Goal: Information Seeking & Learning: Learn about a topic

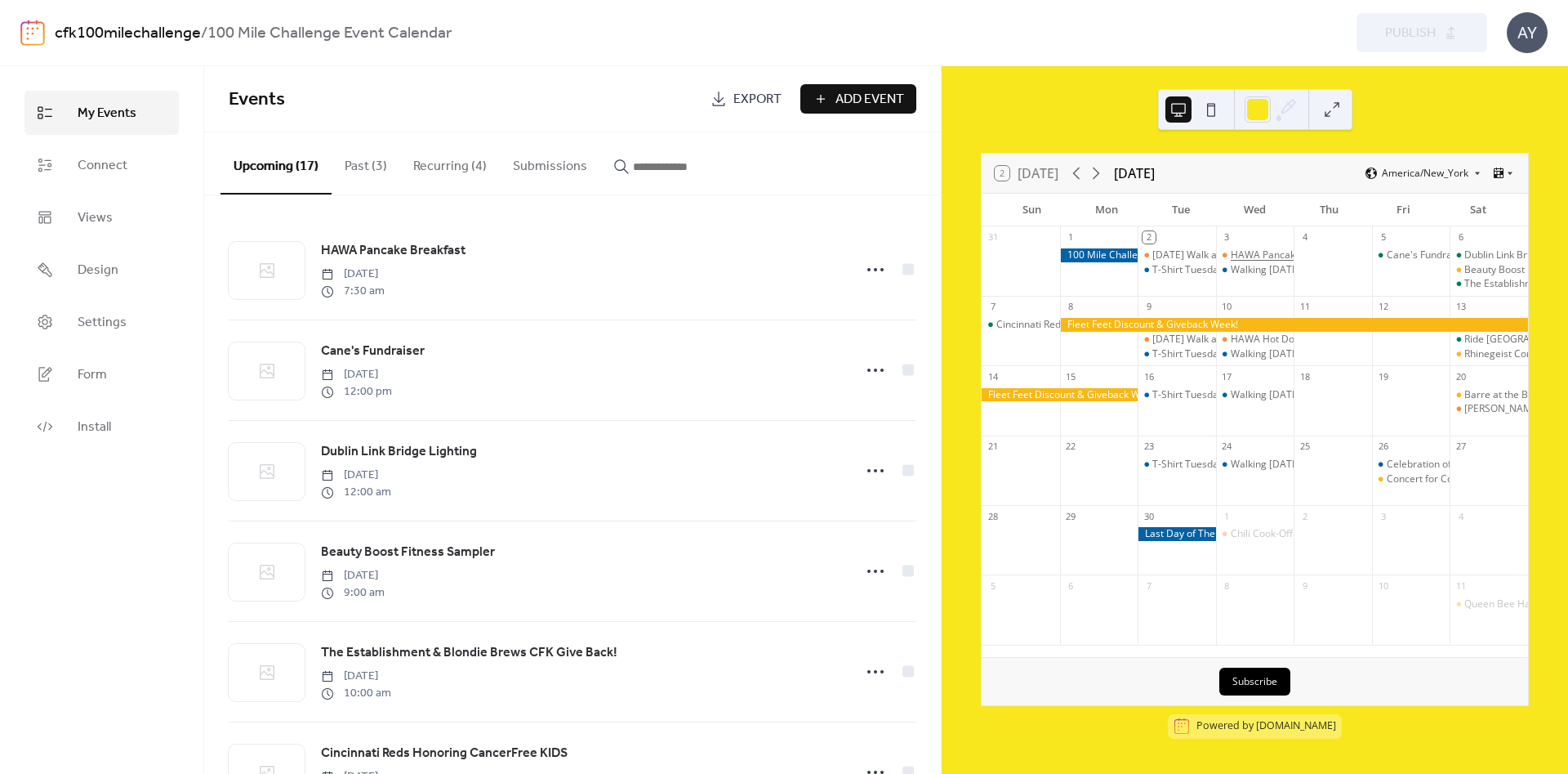
click at [1265, 252] on div "HAWA Pancake Breakfast" at bounding box center [1289, 256] width 116 height 14
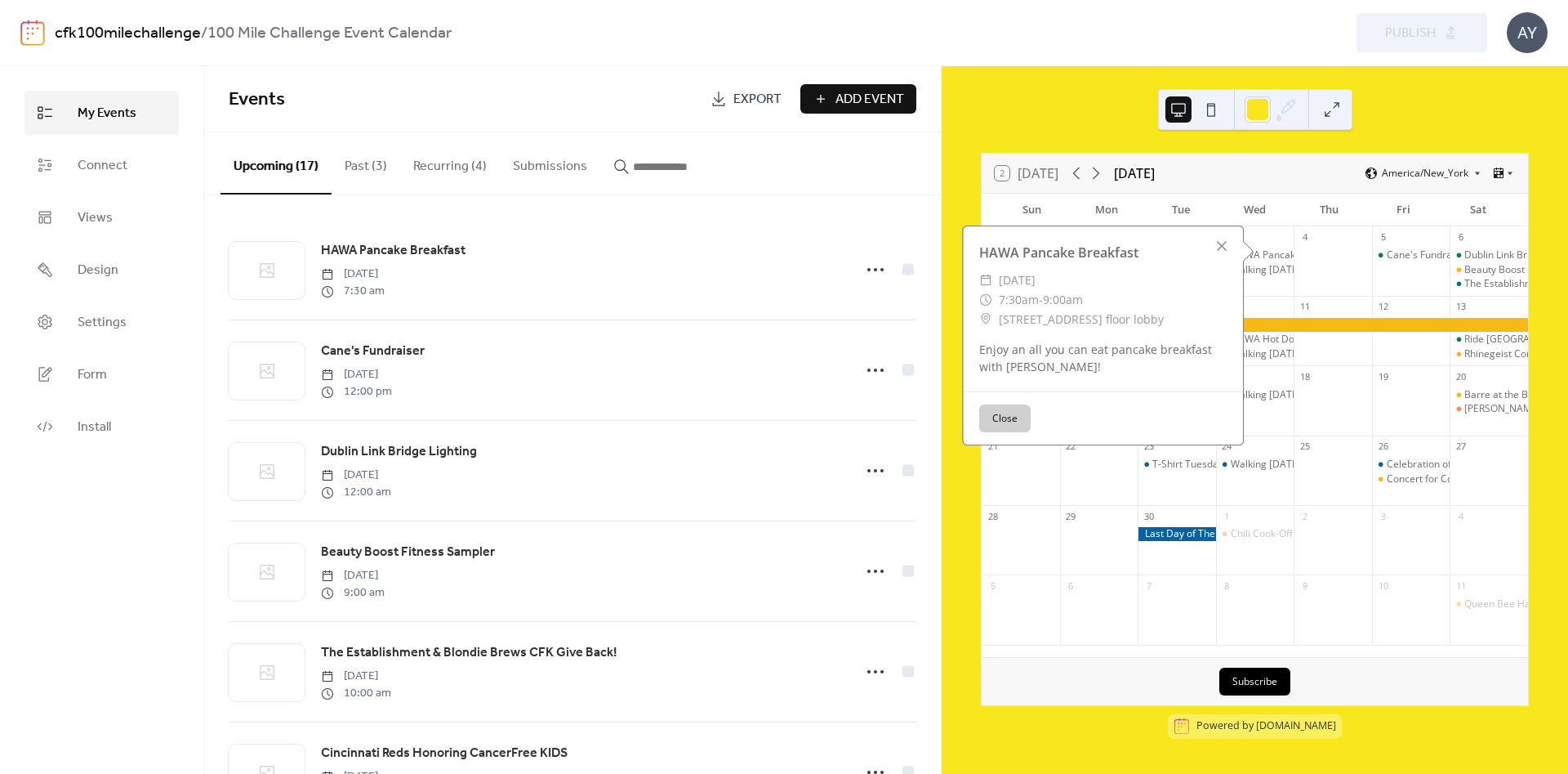
click at [994, 417] on button "Close" at bounding box center [1006, 419] width 51 height 28
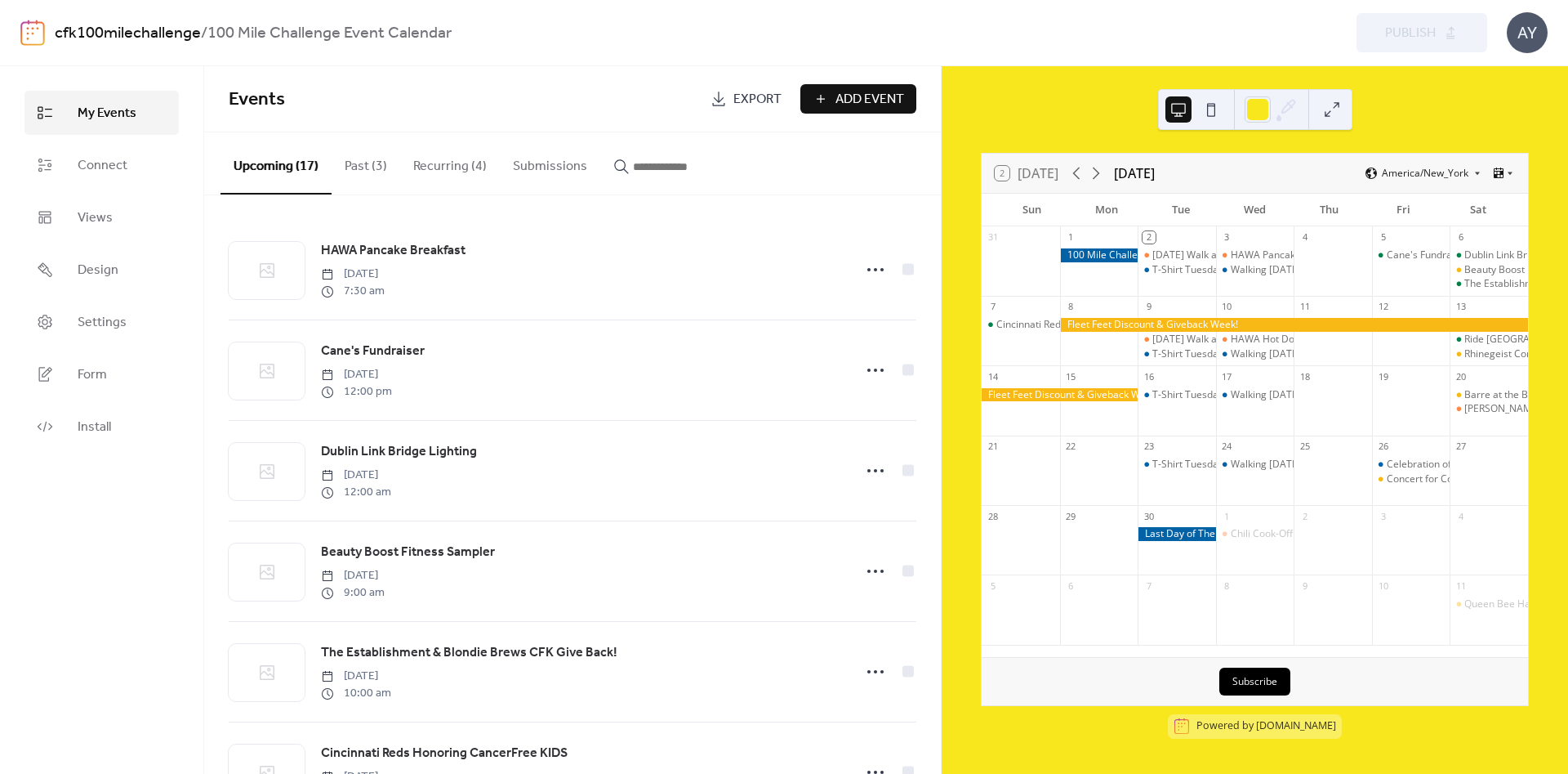
drag, startPoint x: 0, startPoint y: 0, endPoint x: 1356, endPoint y: 134, distance: 1362.6
click at [1376, 131] on div "2 [DATE] [DATE] America/New_York Sun Mon Tue Wed Thu Fri Sat 31 1 2 [DATE] Walk…" at bounding box center [1254, 420] width 627 height 708
click at [1335, 107] on button at bounding box center [1332, 110] width 26 height 26
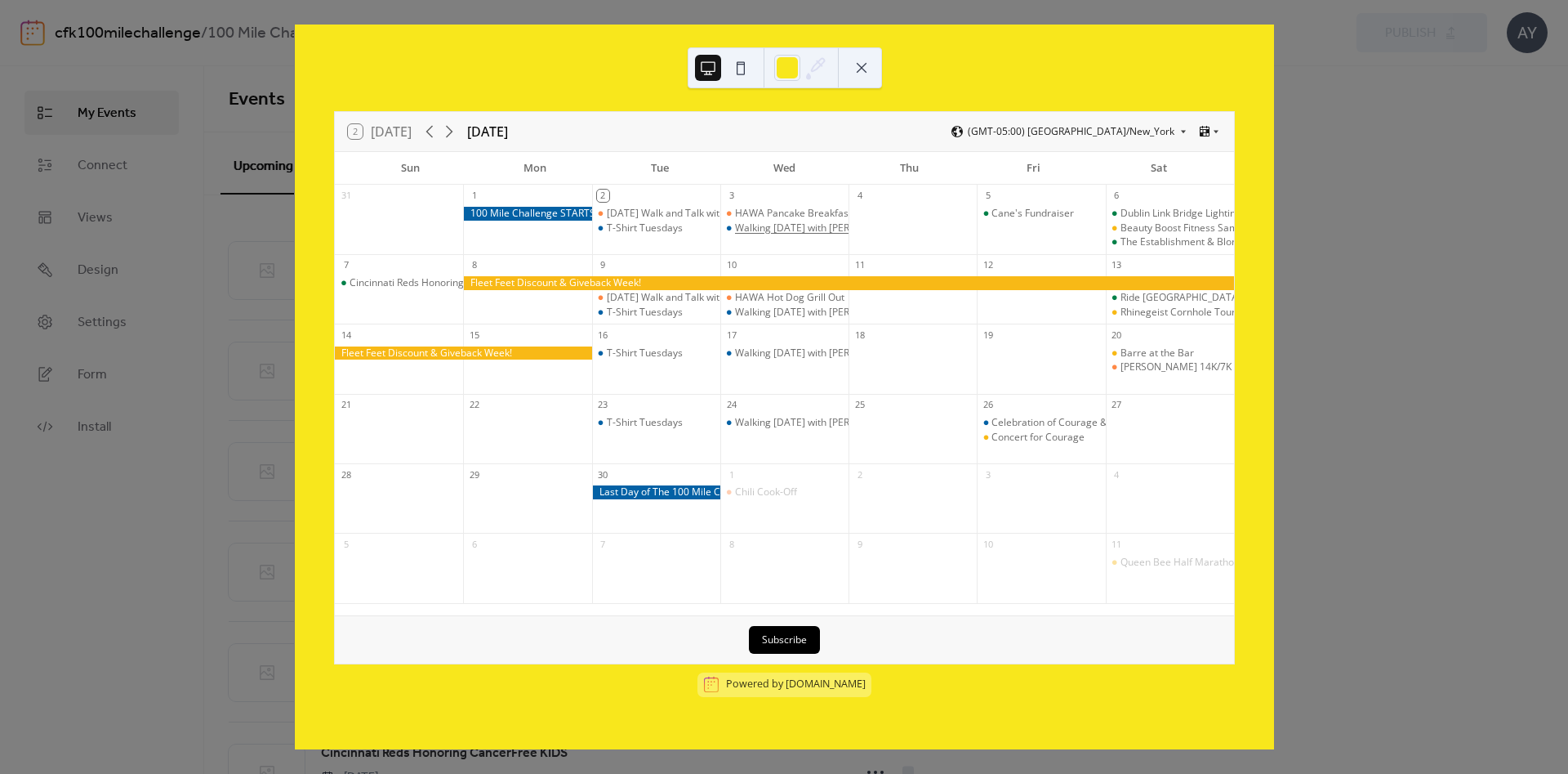
click at [762, 225] on div "Walking [DATE] with [PERSON_NAME]!" at bounding box center [821, 228] width 173 height 14
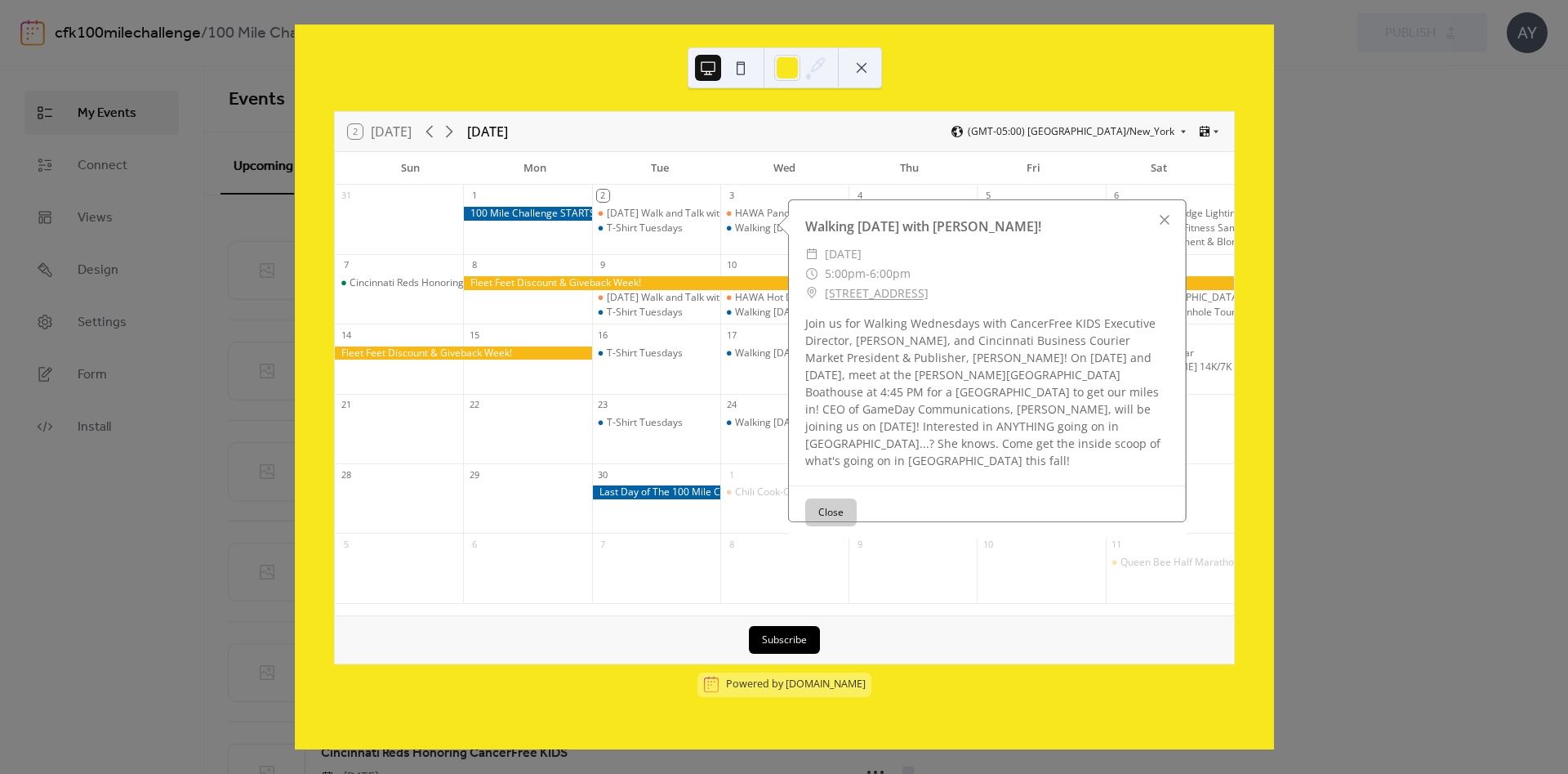
click at [963, 122] on div "2 [DATE] [DATE] (GMT-05:00) [GEOGRAPHIC_DATA]/New_York" at bounding box center [784, 131] width 899 height 39
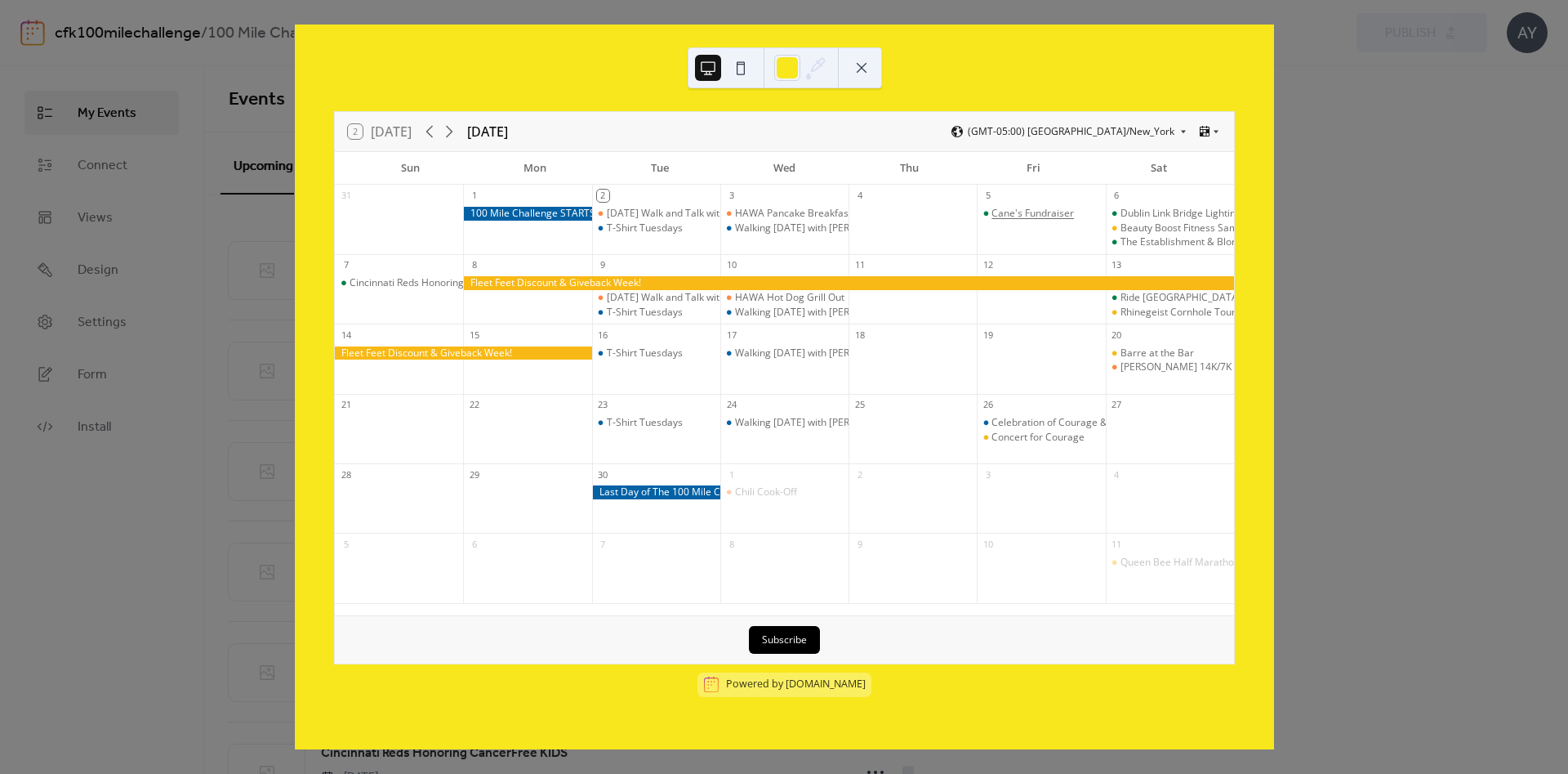
click at [1020, 211] on div "Cane's Fundraiser" at bounding box center [1033, 213] width 83 height 14
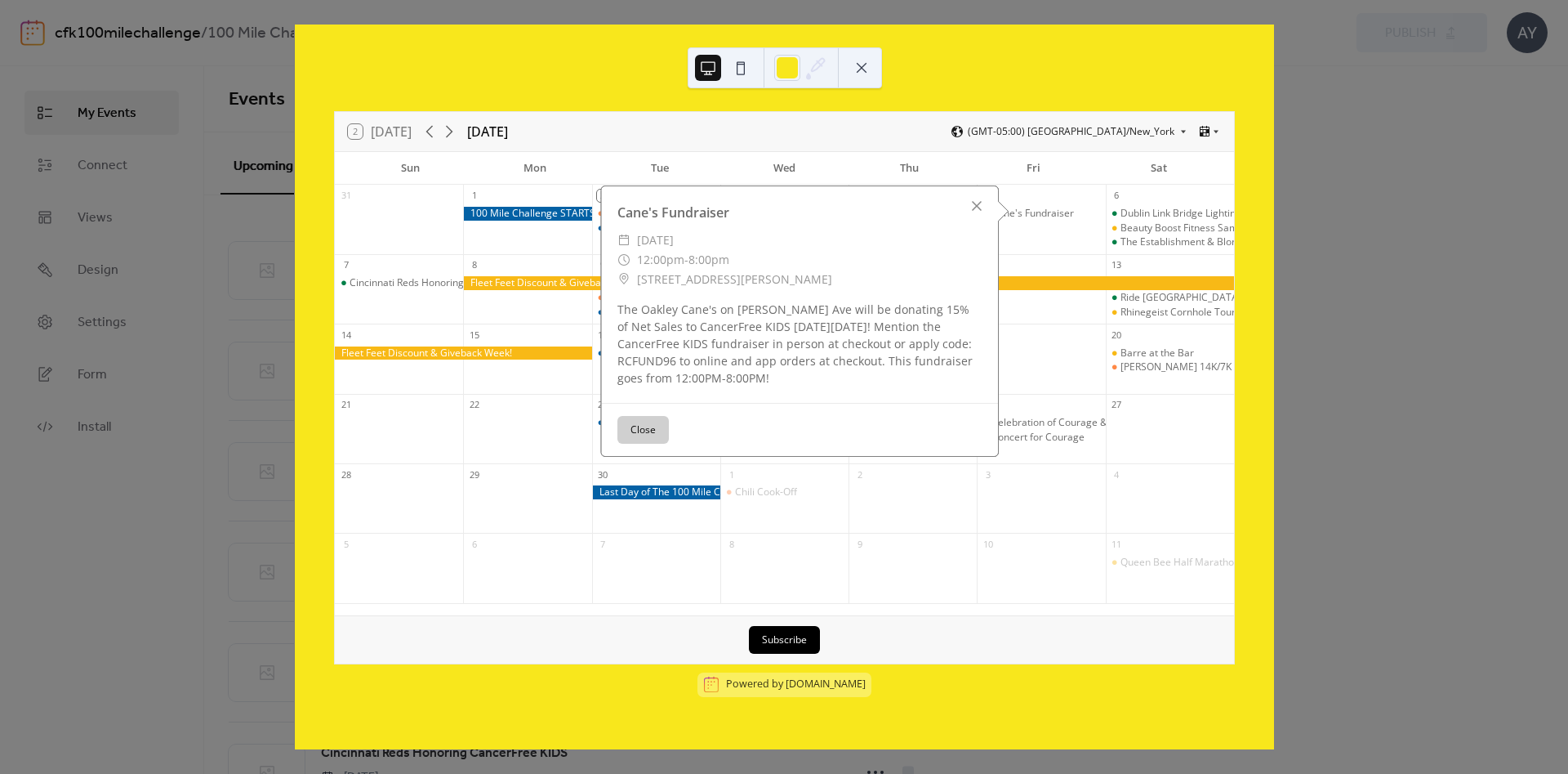
drag, startPoint x: 794, startPoint y: 386, endPoint x: 602, endPoint y: 300, distance: 210.4
click at [602, 301] on div "The Oakley Cane's on [PERSON_NAME] Ave will be donating 15% of Net Sales to Can…" at bounding box center [799, 344] width 397 height 86
copy div "The Oakley Cane's on [PERSON_NAME] Ave will be donating 15% of Net Sales to Can…"
click at [387, 299] on div "Cincinnati Reds Honoring CancerFree KIDS" at bounding box center [399, 297] width 128 height 41
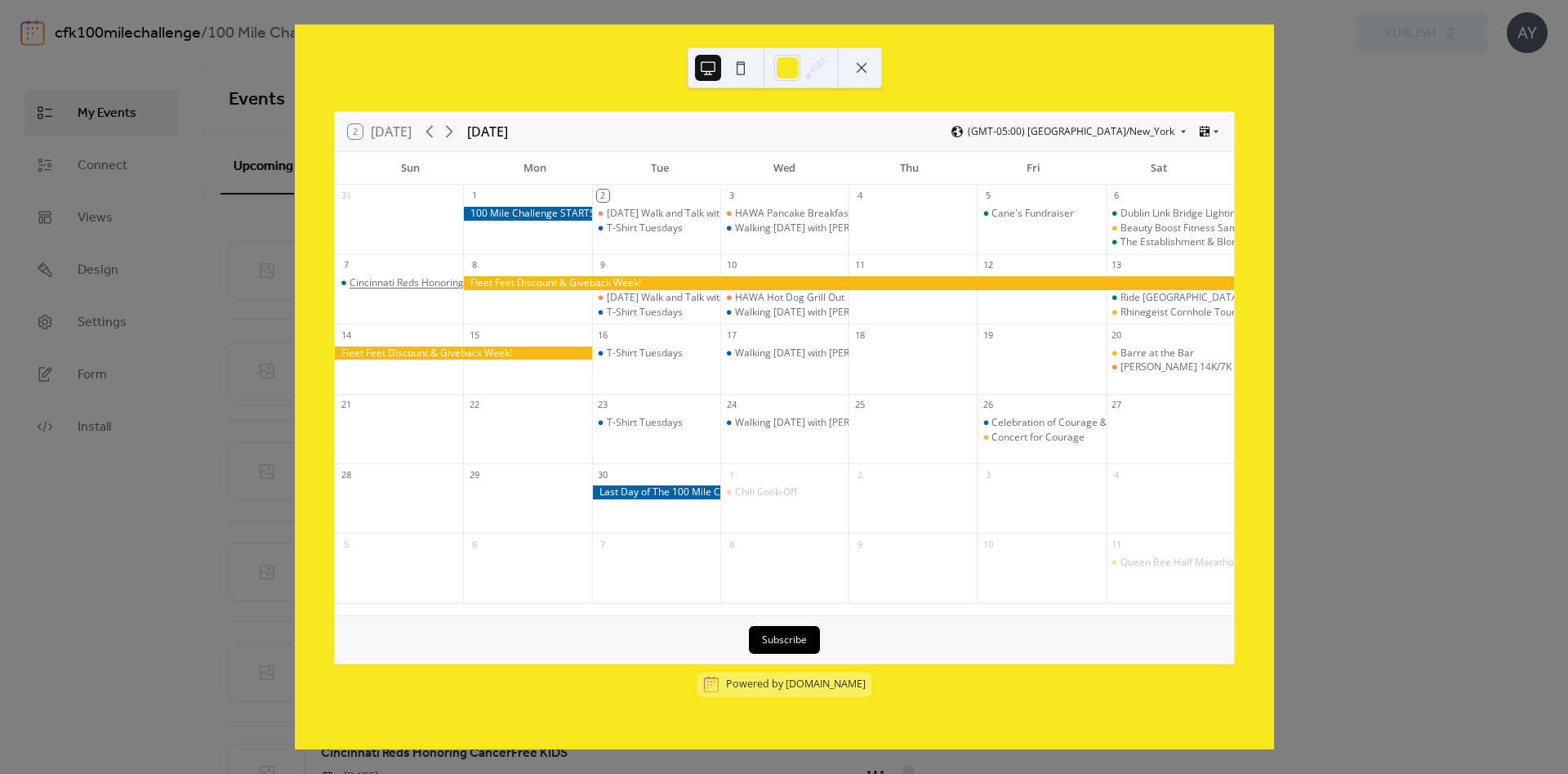
click at [395, 282] on div "Cincinnati Reds Honoring CancerFree KIDS" at bounding box center [446, 283] width 193 height 14
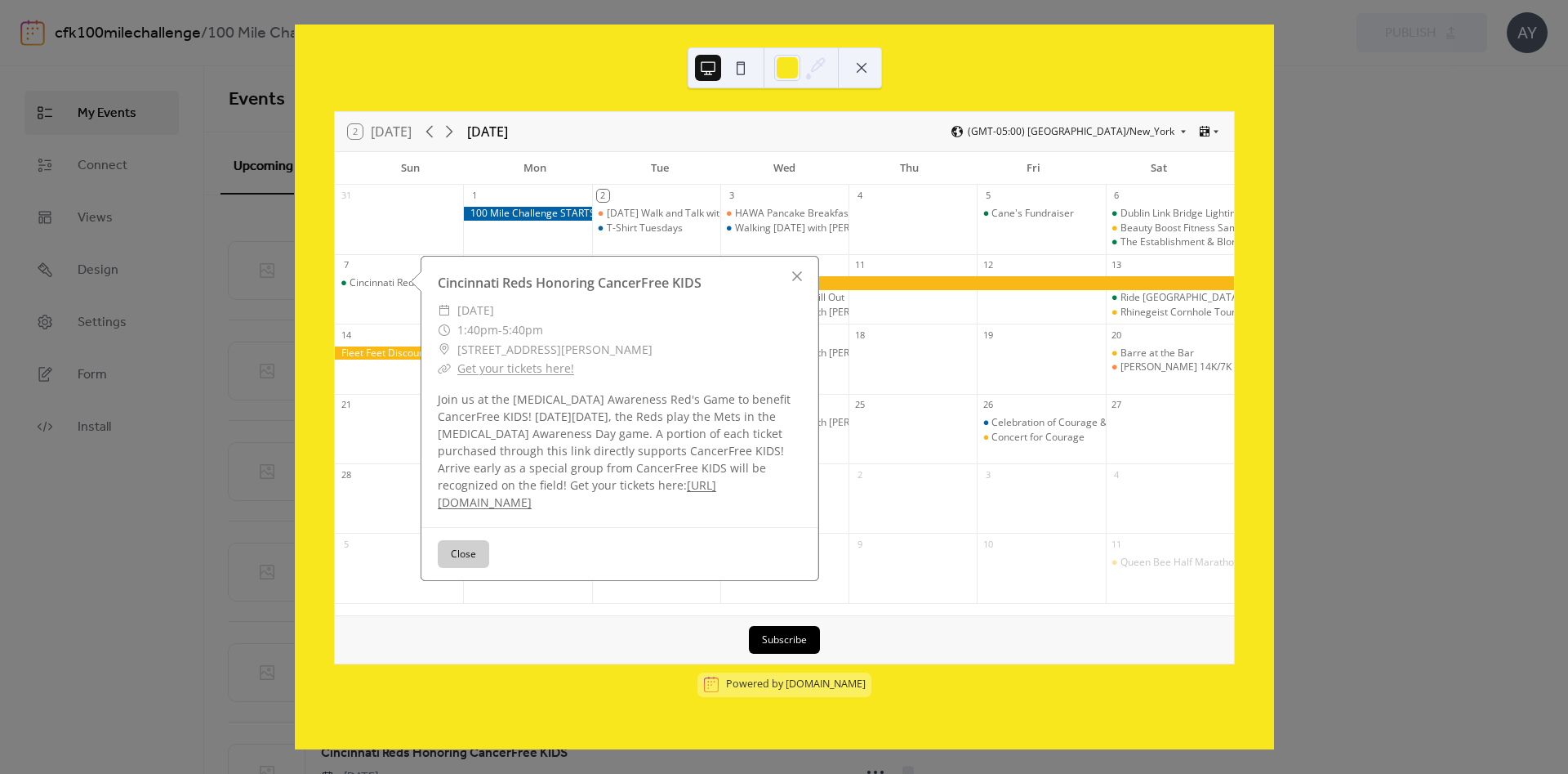
click at [558, 505] on link "[URL][DOMAIN_NAME]" at bounding box center [577, 493] width 278 height 33
